Goal: Obtain resource: Download file/media

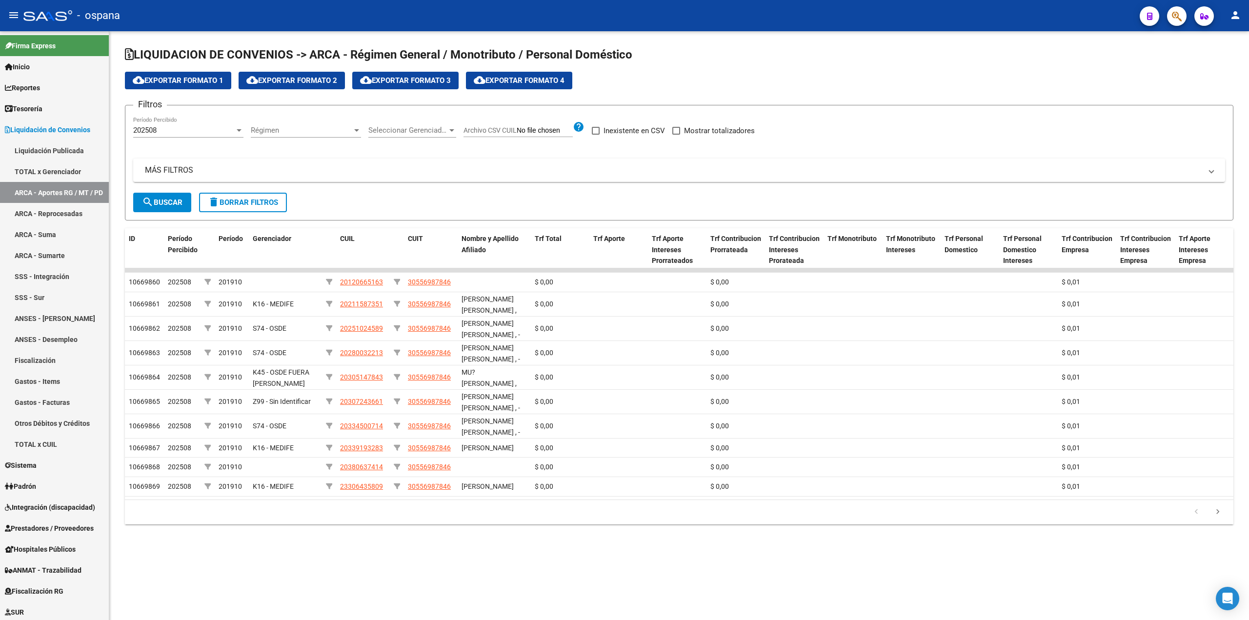
click at [142, 194] on button "search Buscar" at bounding box center [162, 203] width 58 height 20
click at [431, 130] on span "Seleccionar Gerenciador" at bounding box center [407, 130] width 79 height 9
click at [406, 220] on span "K40 - OSDEPYM" at bounding box center [394, 220] width 52 height 9
drag, startPoint x: 141, startPoint y: 201, endPoint x: 157, endPoint y: 206, distance: 16.0
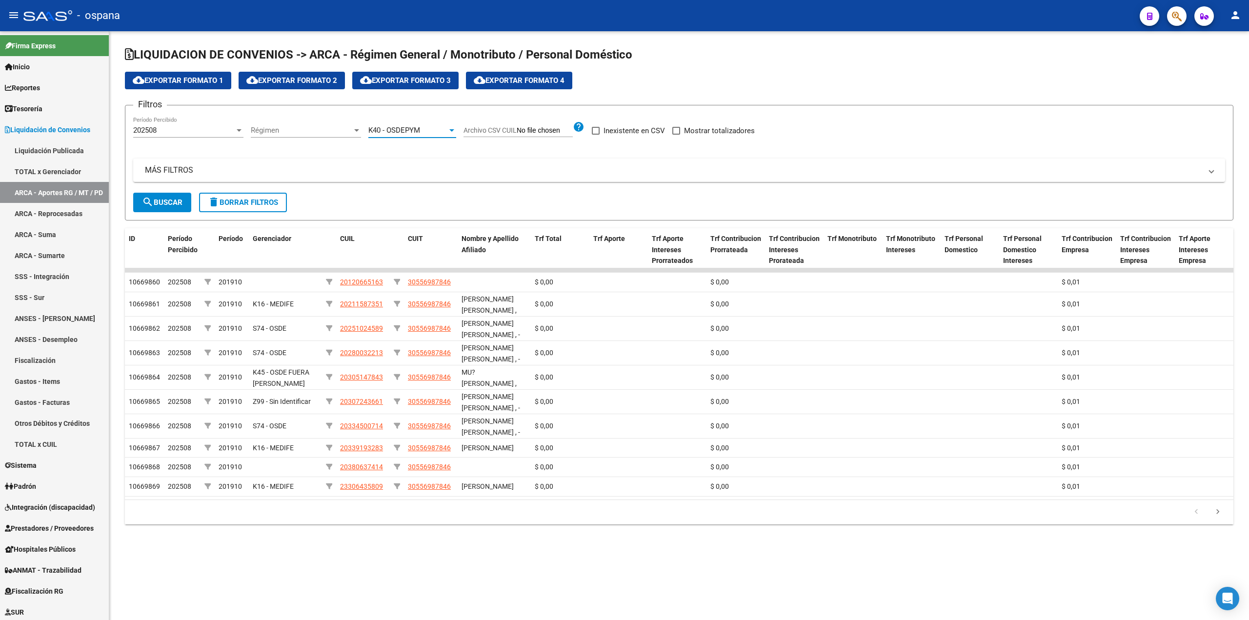
click at [142, 201] on mat-icon "search" at bounding box center [148, 202] width 12 height 12
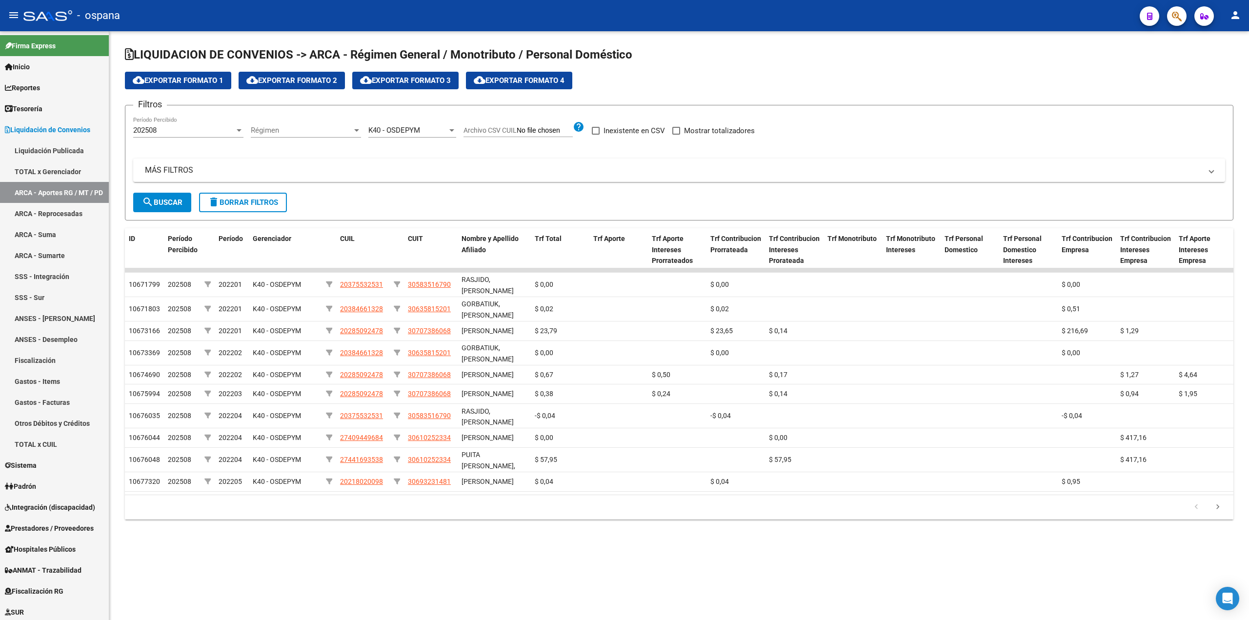
click at [502, 85] on button "cloud_download Exportar Formato 4" at bounding box center [519, 81] width 106 height 18
click at [49, 231] on link "ARCA - Suma" at bounding box center [54, 234] width 109 height 21
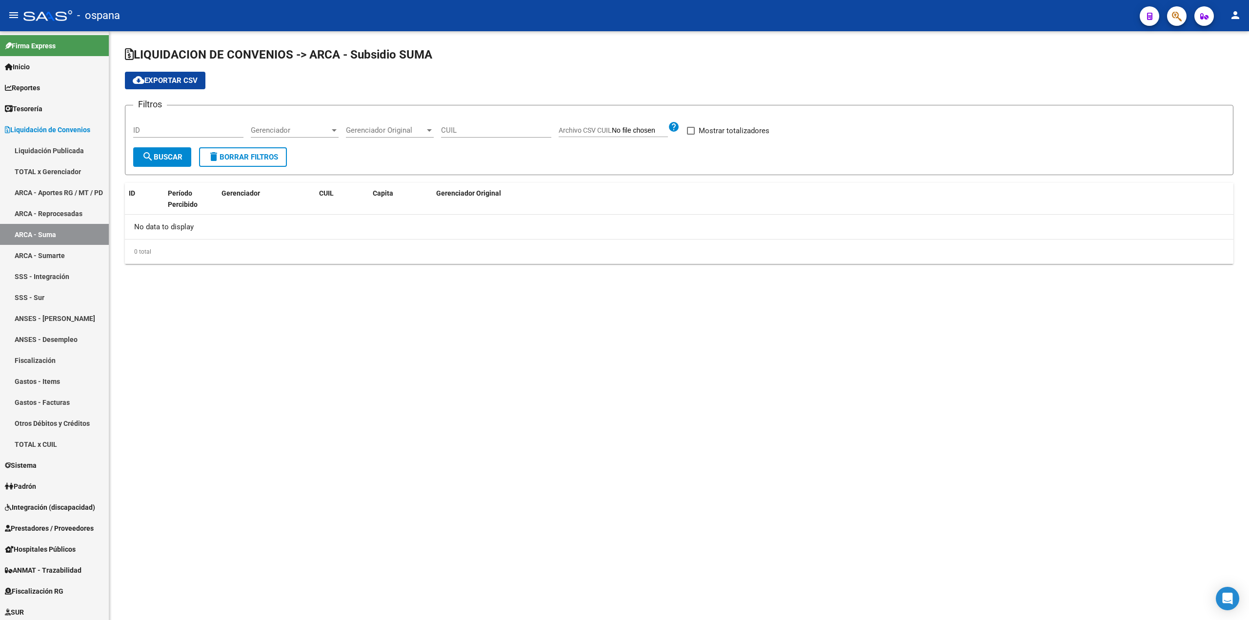
checkbox input "true"
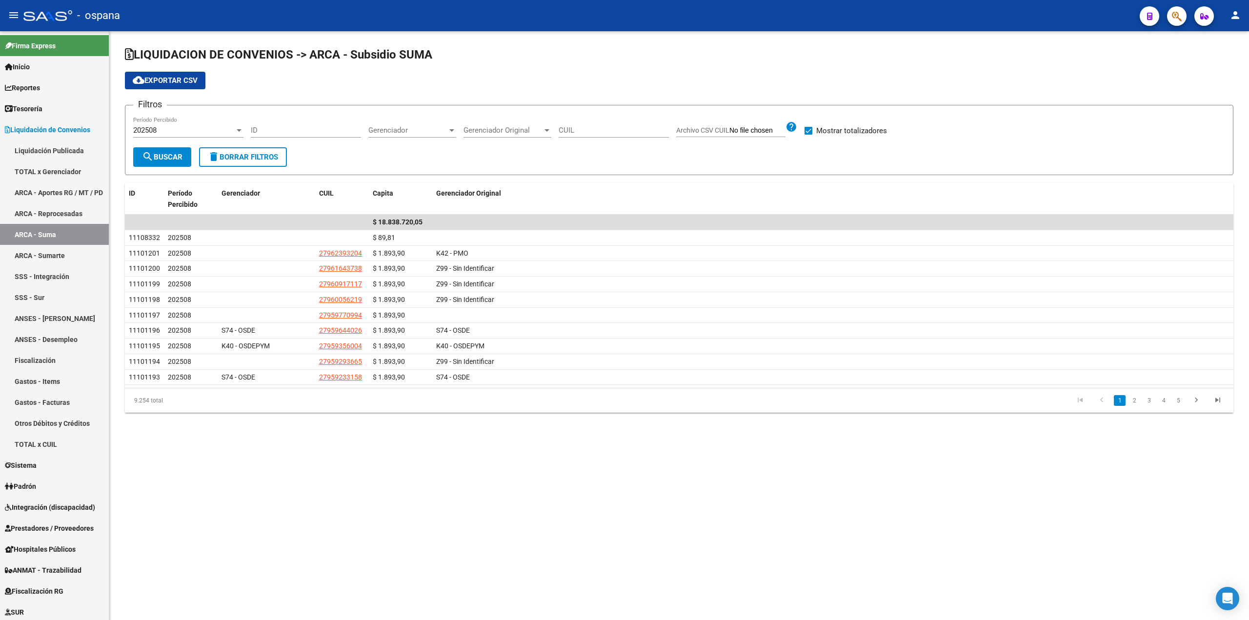
click at [400, 129] on span "Gerenciador" at bounding box center [407, 130] width 79 height 9
click at [402, 219] on span "K40 - OSDEPYM" at bounding box center [394, 220] width 52 height 9
click at [167, 160] on span "search Buscar" at bounding box center [162, 157] width 40 height 9
click at [180, 77] on span "cloud_download Exportar CSV" at bounding box center [165, 80] width 65 height 9
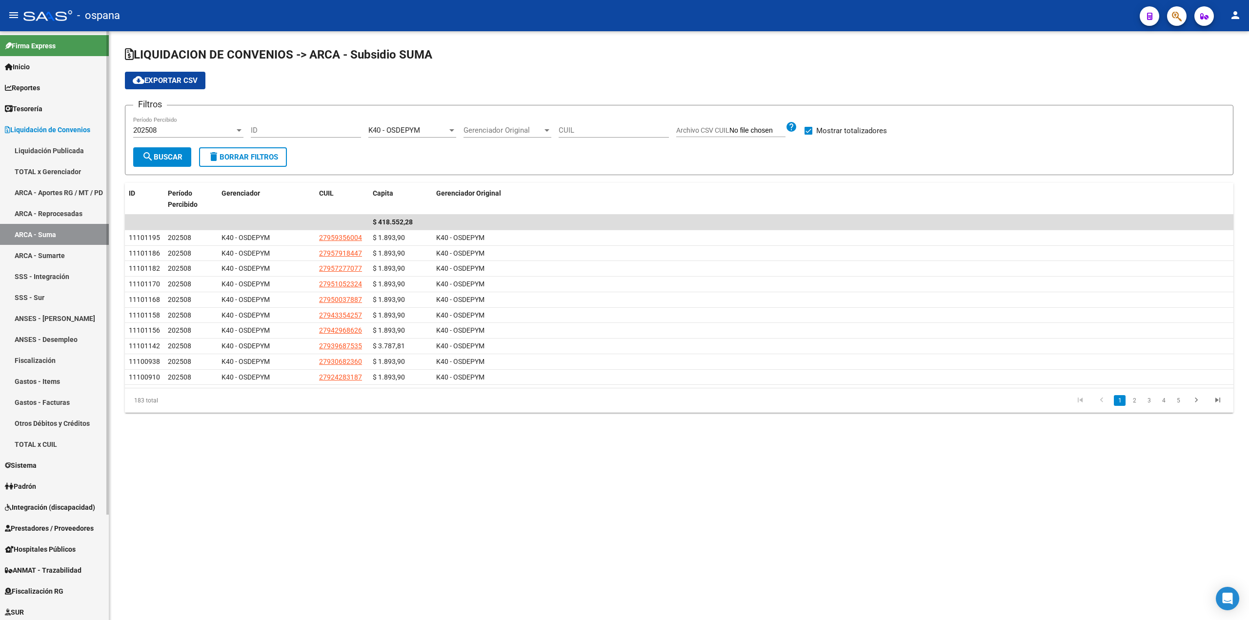
click at [54, 272] on link "SSS - Integración" at bounding box center [54, 276] width 109 height 21
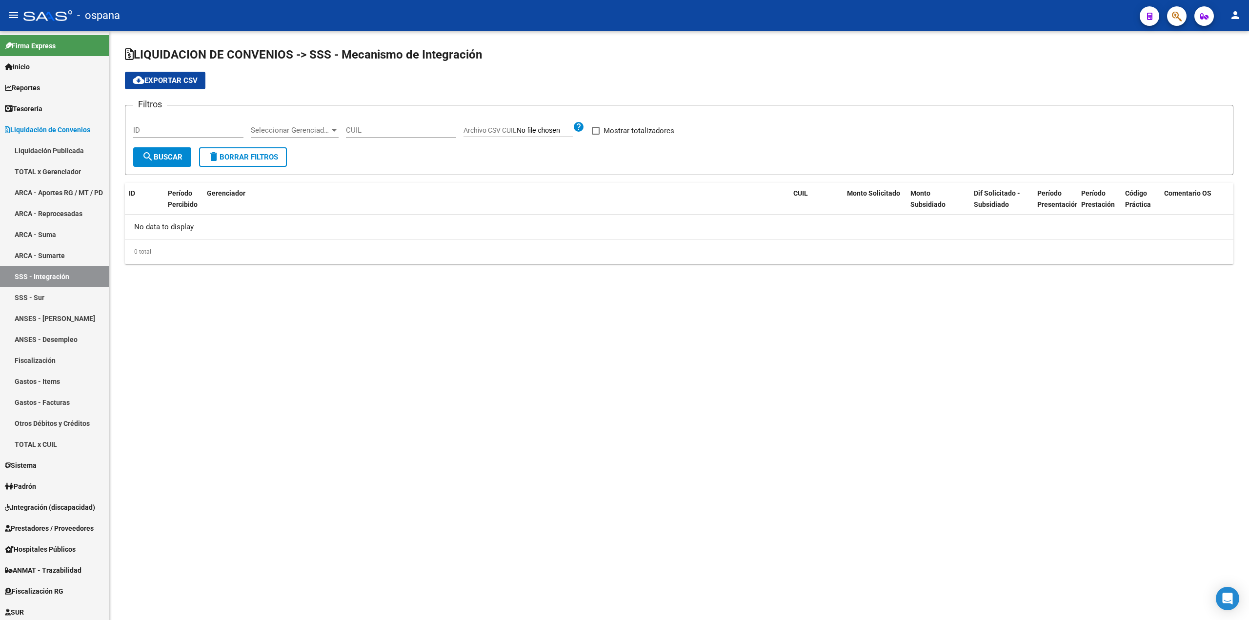
checkbox input "true"
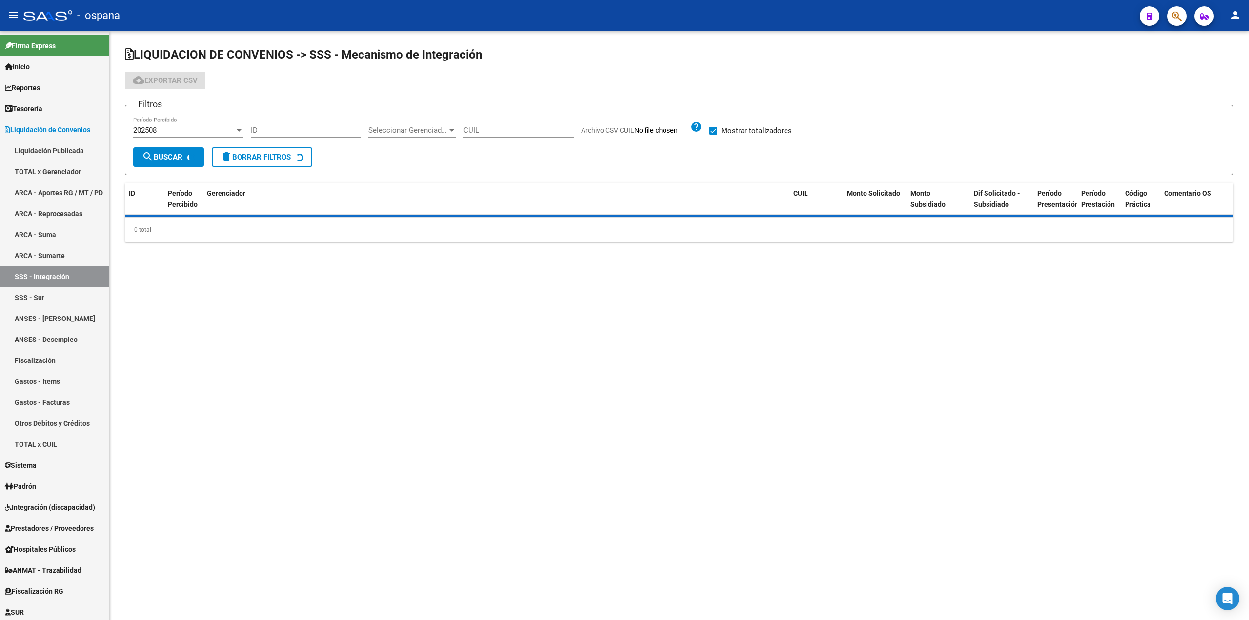
click at [289, 128] on input "ID" at bounding box center [306, 130] width 110 height 9
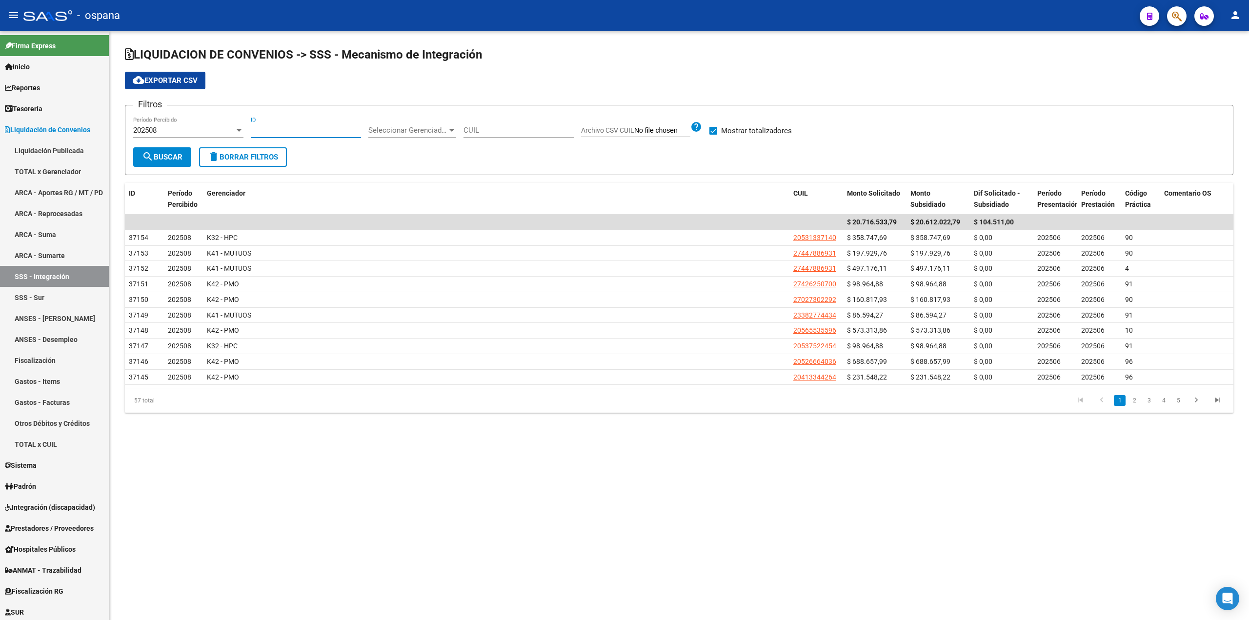
click at [410, 123] on div "Seleccionar Gerenciador Seleccionar Gerenciador" at bounding box center [412, 127] width 88 height 21
click at [411, 173] on span "K40 - OSDEPYM" at bounding box center [394, 171] width 52 height 9
click at [182, 160] on span "search Buscar" at bounding box center [162, 157] width 40 height 9
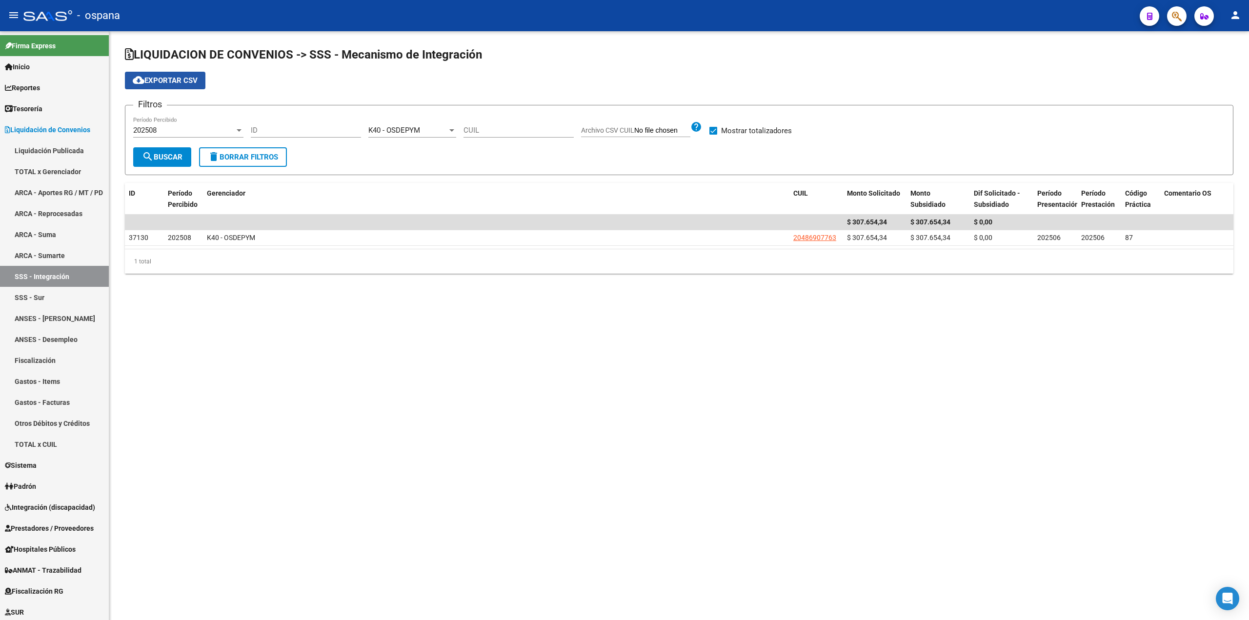
click at [164, 80] on span "cloud_download Exportar CSV" at bounding box center [165, 80] width 65 height 9
click at [57, 170] on link "TOTAL x Gerenciador" at bounding box center [54, 171] width 109 height 21
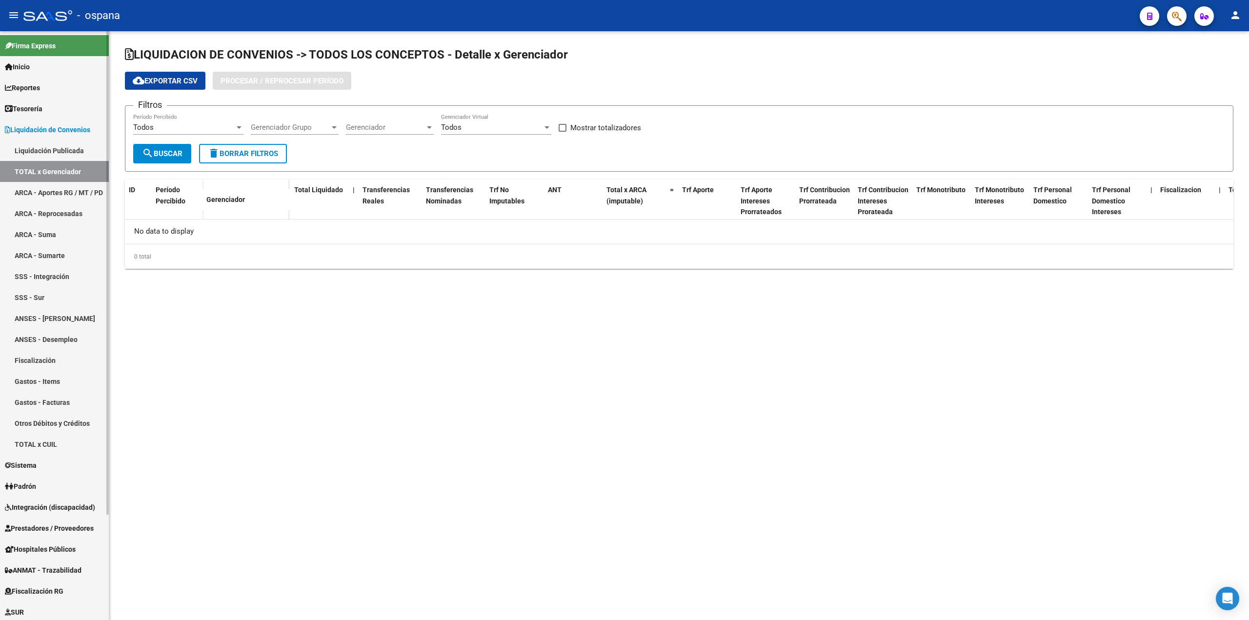
click at [59, 184] on link "ARCA - Aportes RG / MT / PD" at bounding box center [54, 192] width 109 height 21
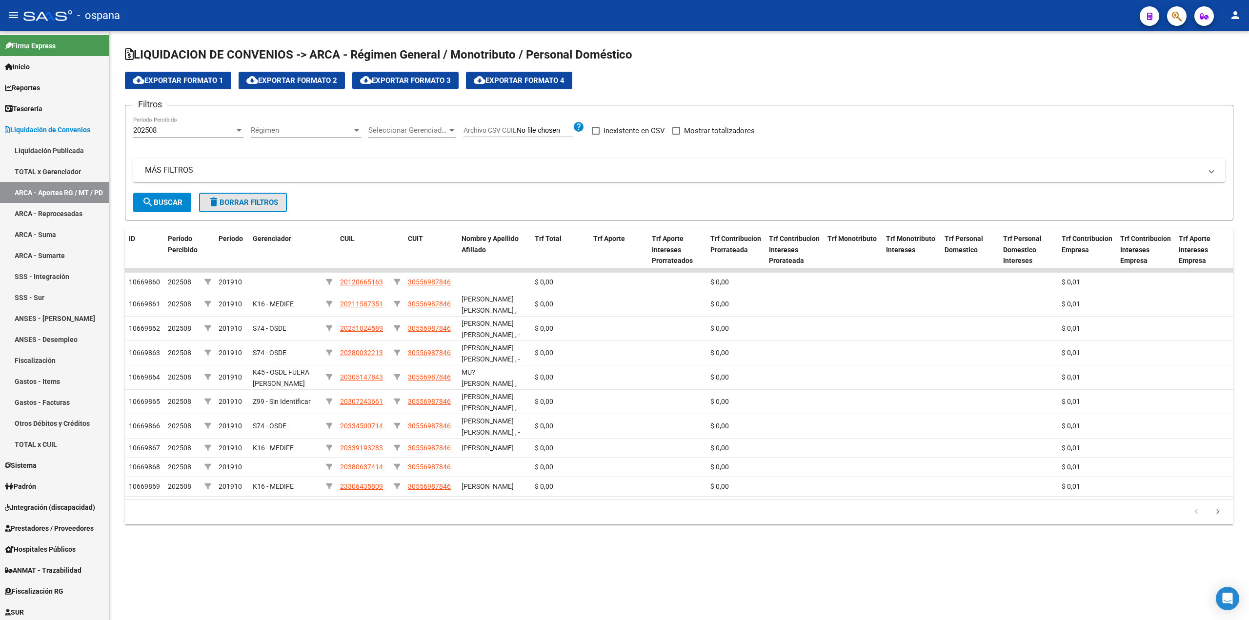
click at [220, 203] on span "delete Borrar Filtros" at bounding box center [243, 202] width 70 height 9
click at [28, 166] on link "TOTAL x Gerenciador" at bounding box center [54, 171] width 109 height 21
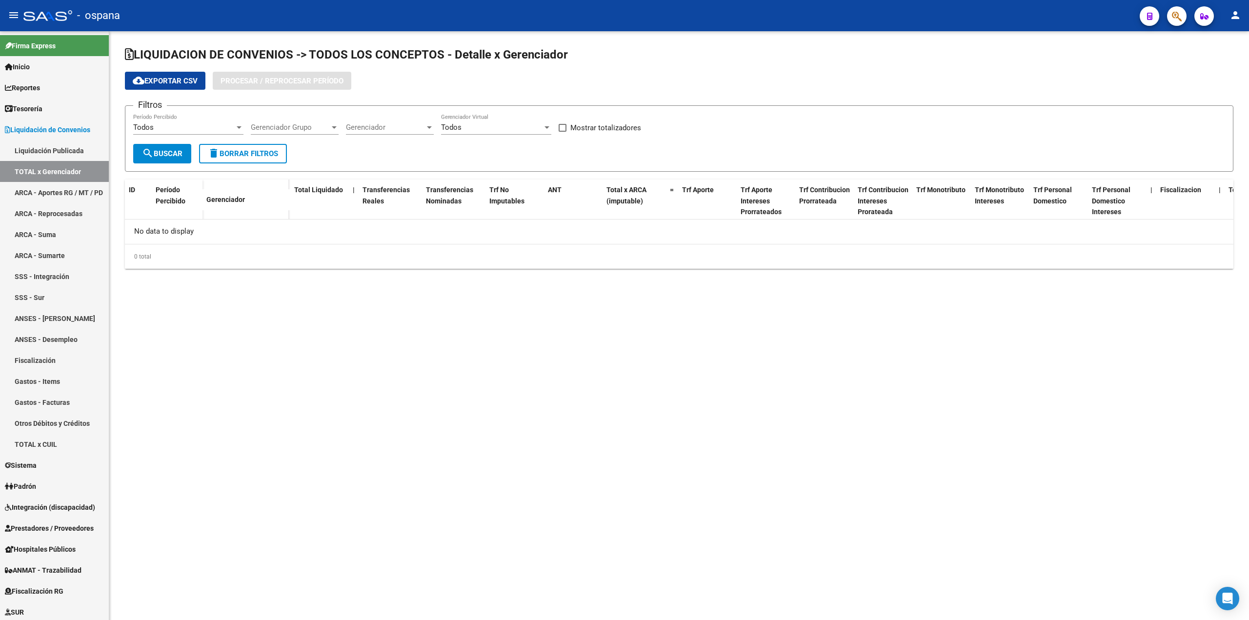
checkbox input "true"
